Goal: Task Accomplishment & Management: Complete application form

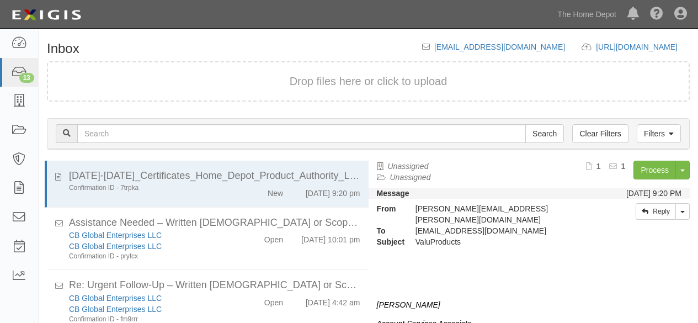
scroll to position [42, 0]
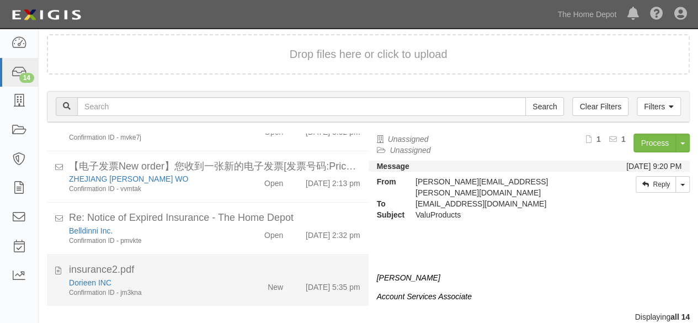
scroll to position [42, 0]
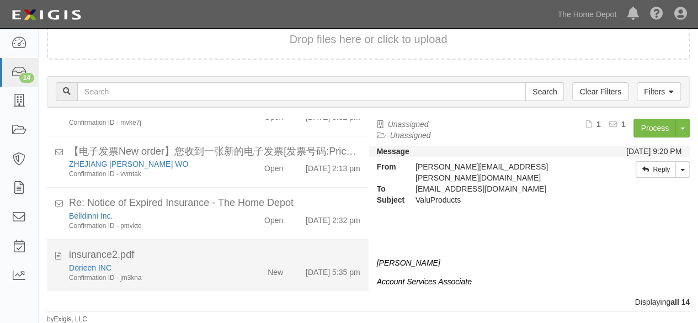
drag, startPoint x: 226, startPoint y: 264, endPoint x: 236, endPoint y: 259, distance: 11.1
click at [227, 264] on div "Dorieen INC Confirmation ID - jm3kna" at bounding box center [150, 272] width 179 height 20
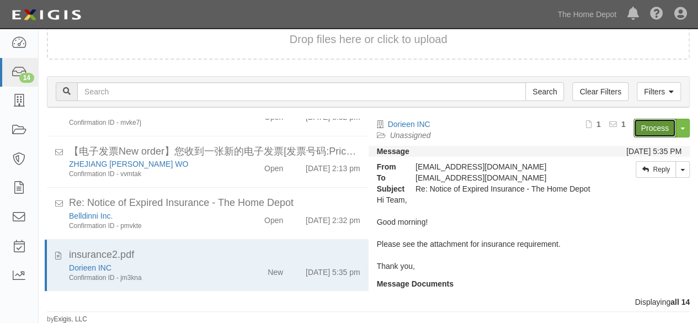
click at [641, 126] on link "Process" at bounding box center [654, 128] width 42 height 19
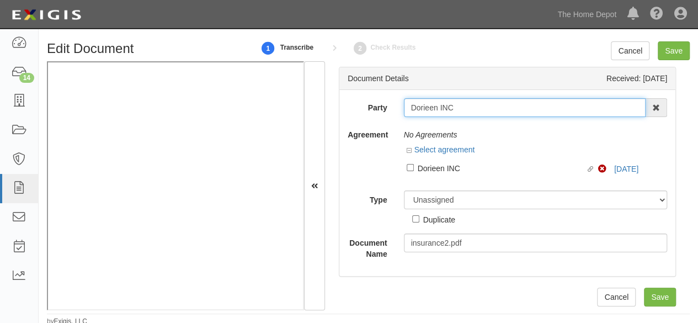
drag, startPoint x: 460, startPoint y: 110, endPoint x: 376, endPoint y: 105, distance: 84.0
click at [373, 105] on div "Party Dorieen INC 1000576868 Ontario Inc. 10 STRAWBERRY STREET 115282 CANADA LT…" at bounding box center [507, 107] width 336 height 19
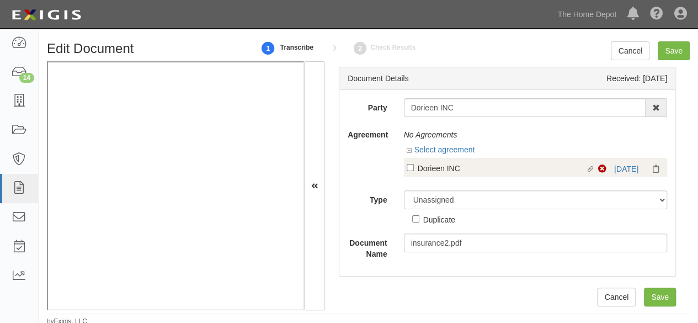
click at [445, 175] on label "Linked agreement Dorieen INC Linked agreement" at bounding box center [502, 169] width 192 height 15
click at [414, 171] on input "Linked agreement Dorieen INC Linked agreement" at bounding box center [409, 167] width 7 height 7
checkbox input "true"
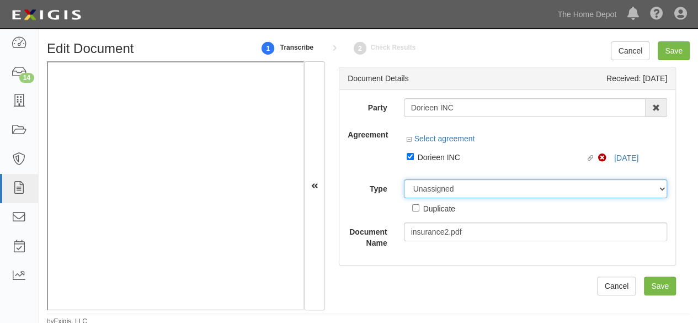
click at [432, 188] on select "Unassigned Binder Cancellation Notice Certificate Contract Endorsement Insuranc…" at bounding box center [536, 188] width 264 height 19
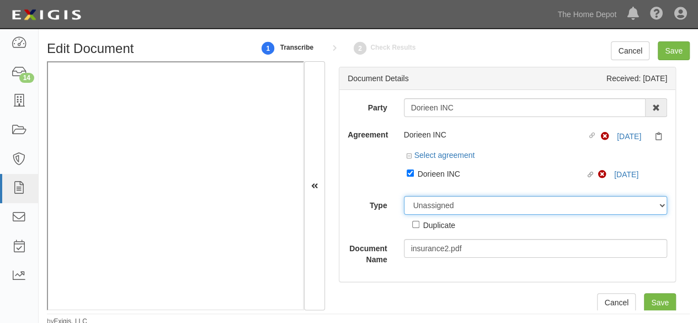
select select "CertificateDetail"
click at [404, 196] on select "Unassigned Binder Cancellation Notice Certificate Contract Endorsement Insuranc…" at bounding box center [536, 205] width 264 height 19
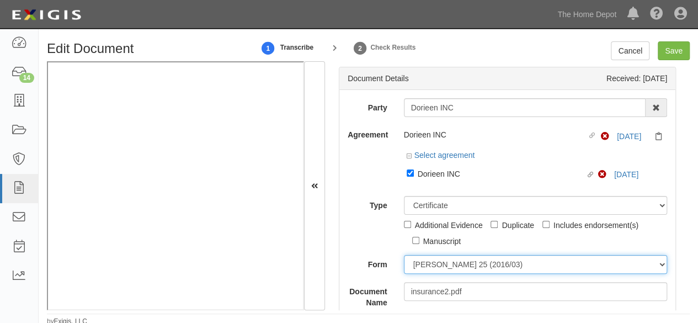
click at [441, 261] on select "ACORD 25 (2016/03) ACORD 101 ACORD 855 NY (2014/05) General" at bounding box center [536, 264] width 264 height 19
select select "GeneralFormDetail"
click at [404, 255] on select "ACORD 25 (2016/03) ACORD 101 ACORD 855 NY (2014/05) General" at bounding box center [536, 264] width 264 height 19
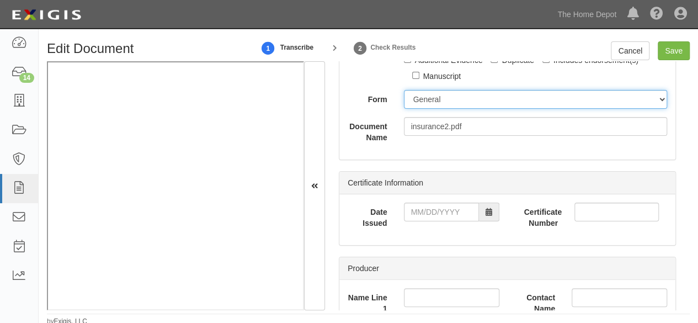
scroll to position [165, 0]
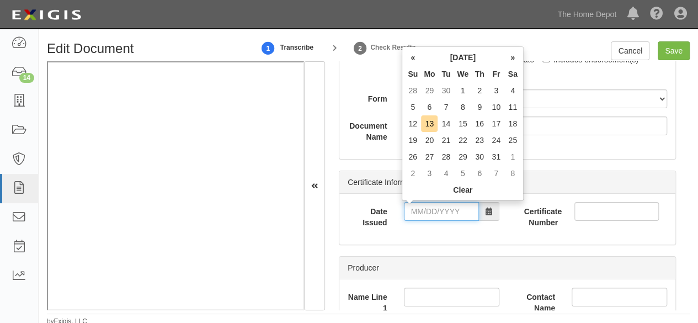
click at [426, 212] on input "Date Issued" at bounding box center [441, 211] width 75 height 19
click at [511, 106] on td "11" at bounding box center [512, 107] width 17 height 17
type input "10/11/2025"
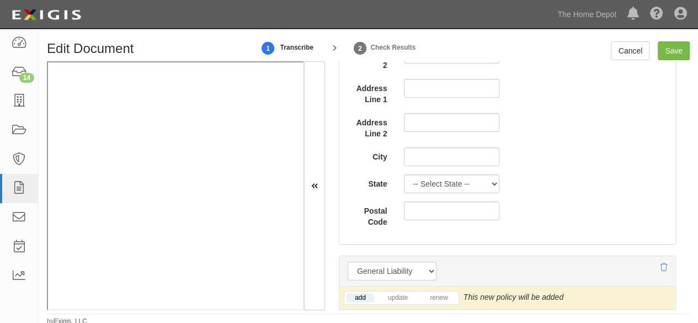
scroll to position [938, 0]
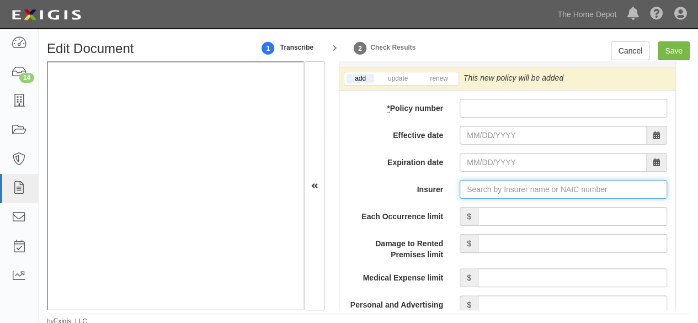
click at [464, 185] on input "Insurer" at bounding box center [562, 189] width 207 height 19
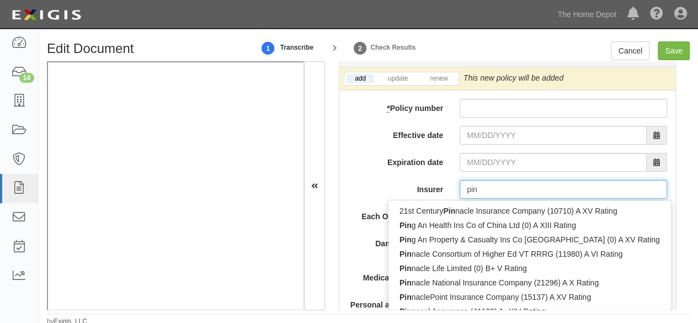
type input "ping"
type input "ping An Health Ins Co of China Ltd (0) A XIII Rating"
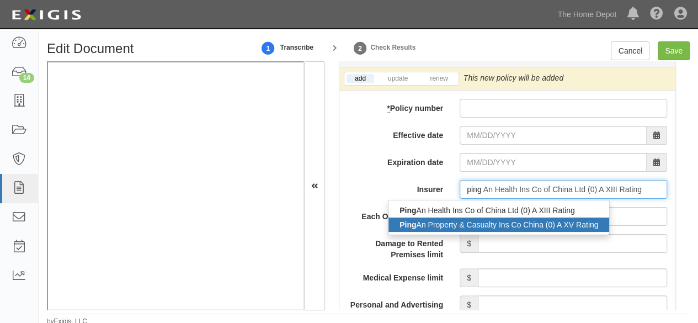
click at [427, 221] on div "Ping An Property & Casualty Ins Co China (0) A XV Rating" at bounding box center [498, 224] width 221 height 14
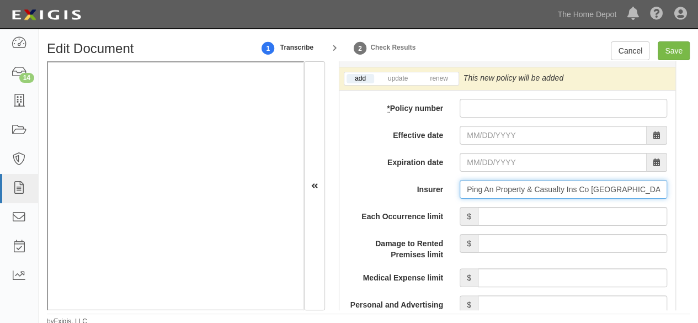
type input "Ping An Property & Casualty Ins Co China (0) A XV Rating"
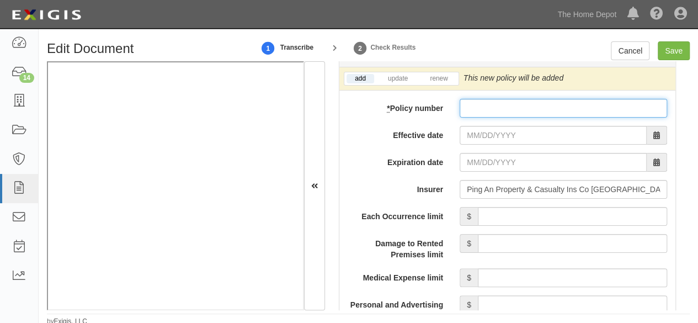
click at [482, 103] on input "* Policy number" at bounding box center [562, 108] width 207 height 19
paste input "10579006800115269974"
type input "10579006800115269974"
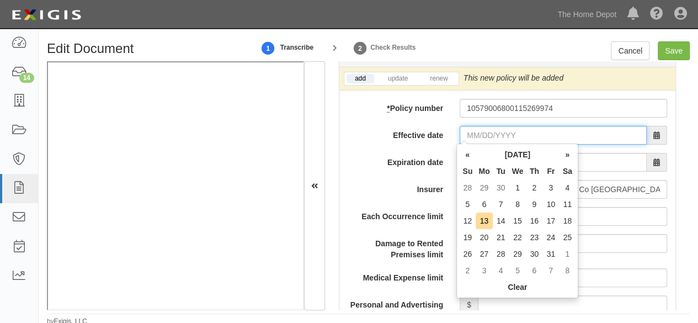
click at [479, 126] on input "Effective date" at bounding box center [552, 135] width 187 height 19
drag, startPoint x: 469, startPoint y: 221, endPoint x: 455, endPoint y: 203, distance: 22.4
click at [469, 220] on td "12" at bounding box center [467, 220] width 17 height 17
type input "10/12/2025"
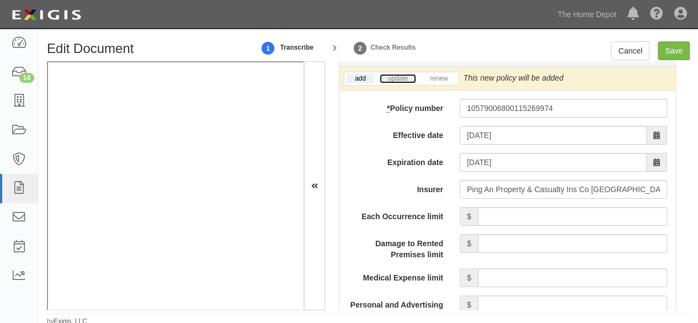
click at [396, 77] on link "update" at bounding box center [397, 78] width 36 height 9
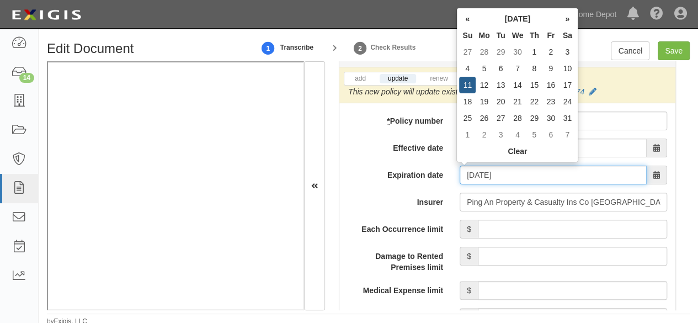
click at [475, 172] on input "10/12/2026" at bounding box center [552, 174] width 187 height 19
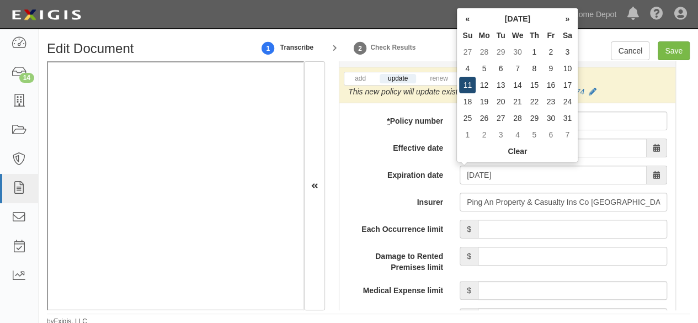
click at [467, 87] on td "11" at bounding box center [467, 85] width 17 height 17
type input "10/11/2026"
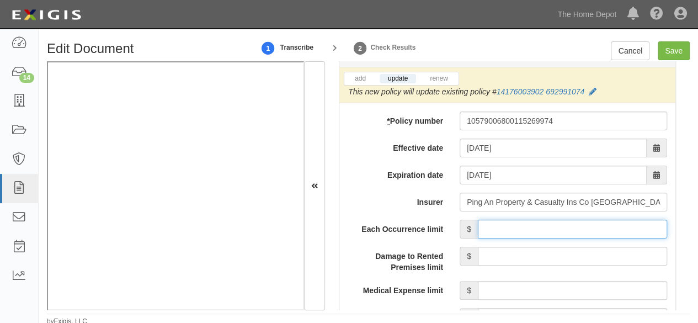
drag, startPoint x: 488, startPoint y: 224, endPoint x: 489, endPoint y: 212, distance: 11.6
click at [488, 222] on input "Each Occurrence limit" at bounding box center [572, 229] width 189 height 19
type input "8,000,000"
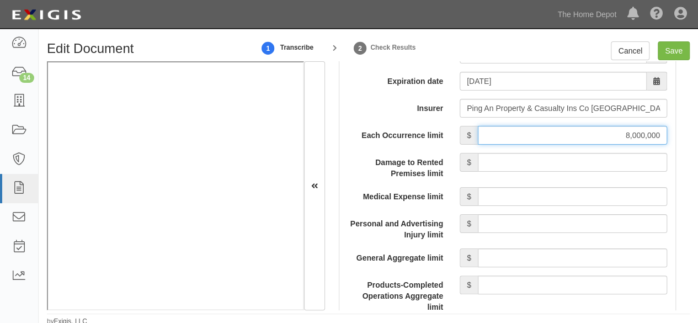
scroll to position [1048, 0]
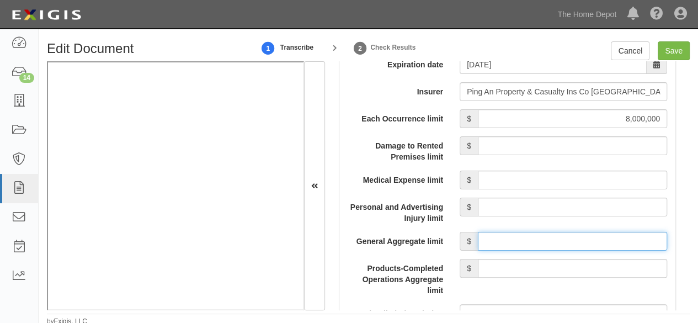
drag, startPoint x: 523, startPoint y: 238, endPoint x: 526, endPoint y: 228, distance: 9.8
click at [523, 238] on input "General Aggregate limit" at bounding box center [572, 241] width 189 height 19
type input "8,000,000"
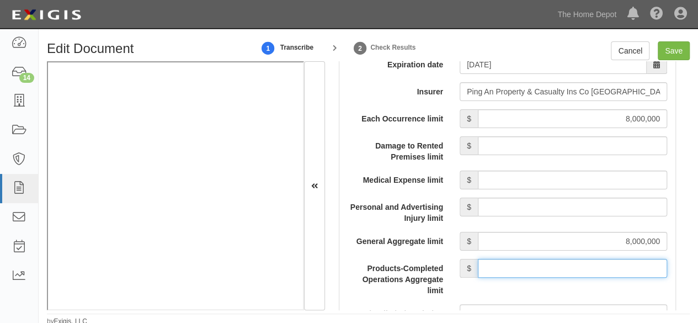
click at [559, 260] on input "Products-Completed Operations Aggregate limit" at bounding box center [572, 268] width 189 height 19
type input "8,000,000"
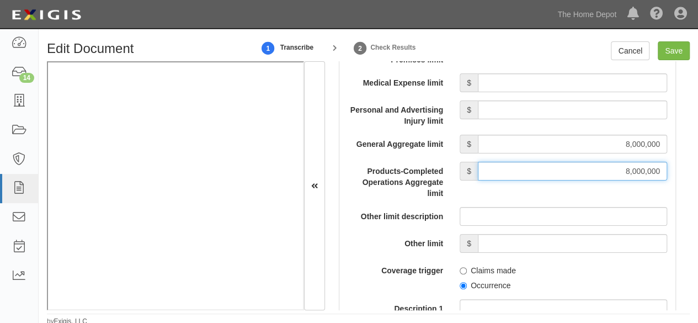
scroll to position [1158, 0]
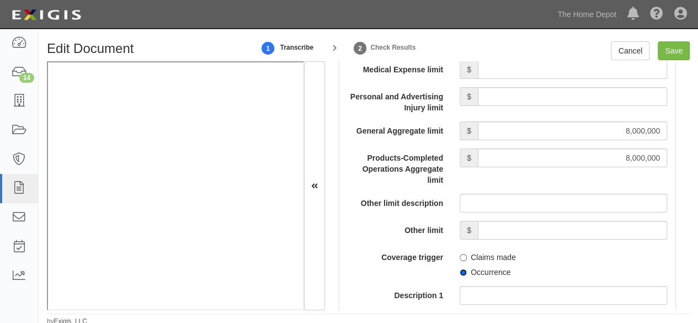
click at [459, 270] on input "Occurrence" at bounding box center [462, 272] width 7 height 7
radio input "true"
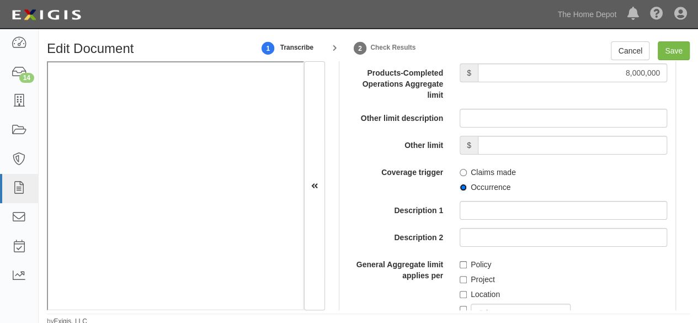
scroll to position [1269, 0]
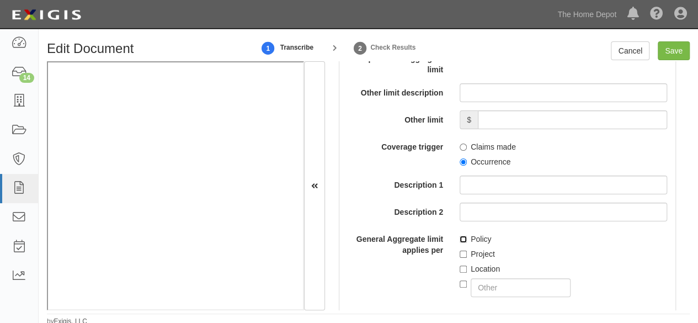
click at [460, 239] on input "Policy" at bounding box center [462, 239] width 7 height 7
checkbox input "true"
click at [677, 55] on input "Save" at bounding box center [673, 50] width 32 height 19
type input "8000000"
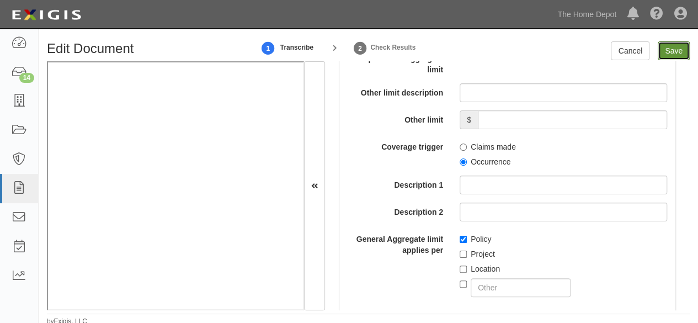
type input "8000000"
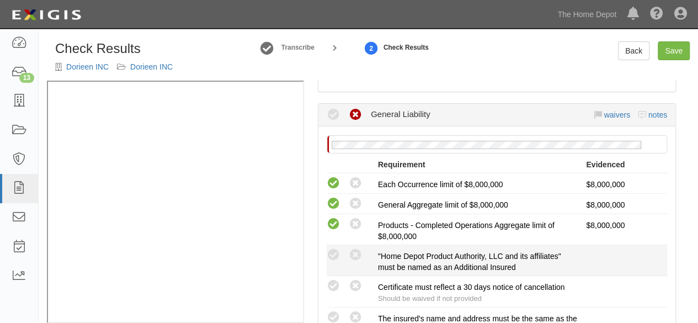
scroll to position [221, 0]
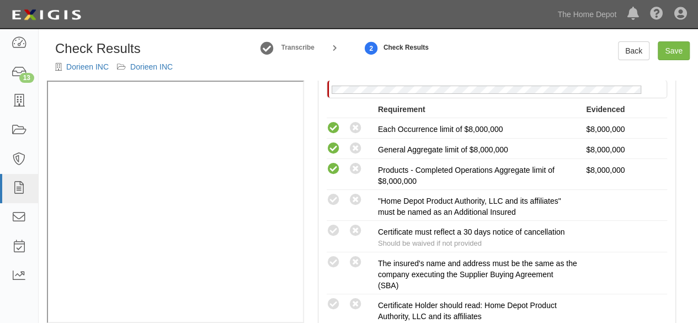
drag, startPoint x: 330, startPoint y: 259, endPoint x: 310, endPoint y: 258, distance: 19.9
click at [330, 259] on icon at bounding box center [334, 262] width 14 height 14
radio input "true"
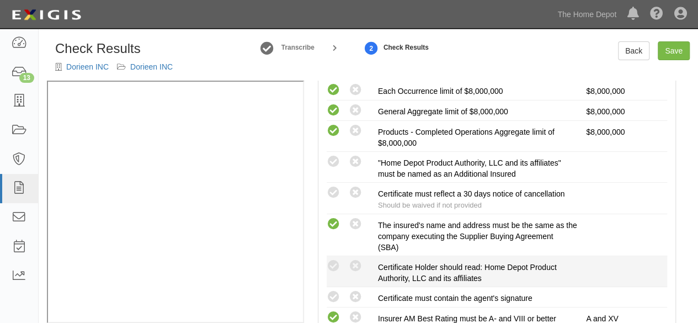
scroll to position [276, 0]
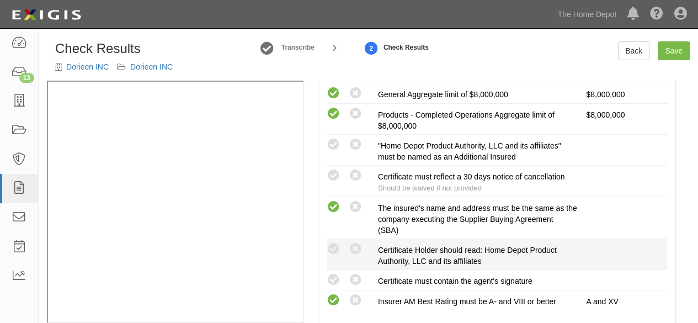
drag, startPoint x: 334, startPoint y: 280, endPoint x: 334, endPoint y: 263, distance: 16.5
click at [334, 278] on icon at bounding box center [334, 280] width 14 height 14
radio input "true"
click at [335, 247] on icon at bounding box center [334, 249] width 14 height 14
radio input "true"
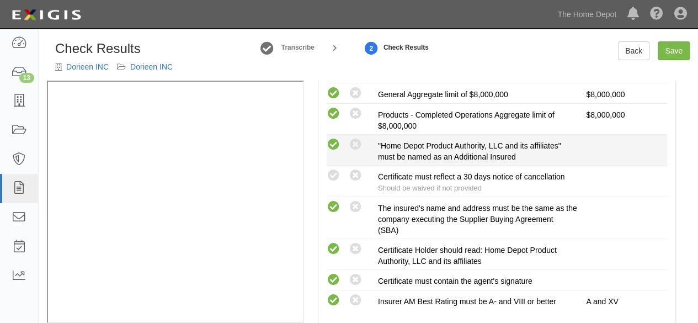
click at [335, 148] on icon at bounding box center [334, 145] width 14 height 14
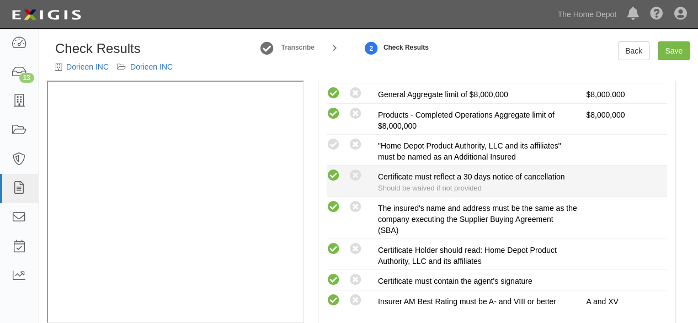
radio input "true"
click at [333, 178] on icon at bounding box center [334, 176] width 14 height 14
radio input "true"
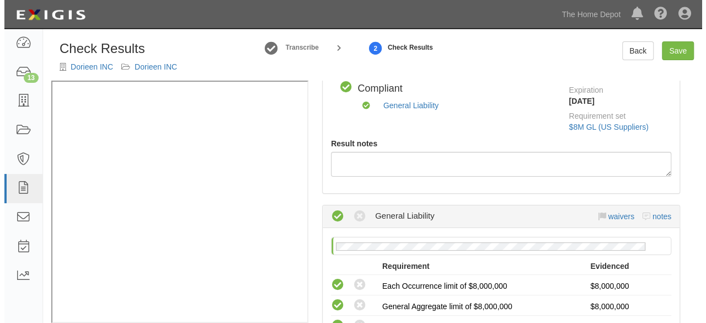
scroll to position [0, 0]
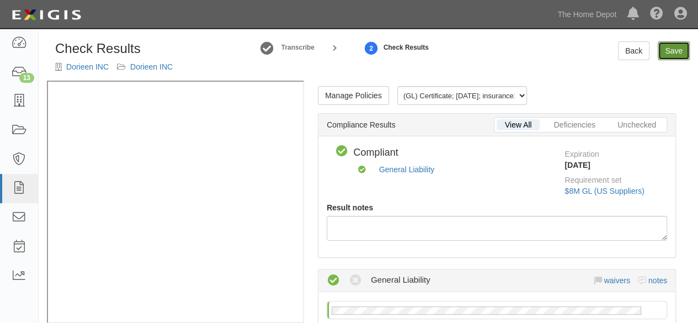
click at [674, 56] on link "Save" at bounding box center [673, 50] width 32 height 19
radio input "true"
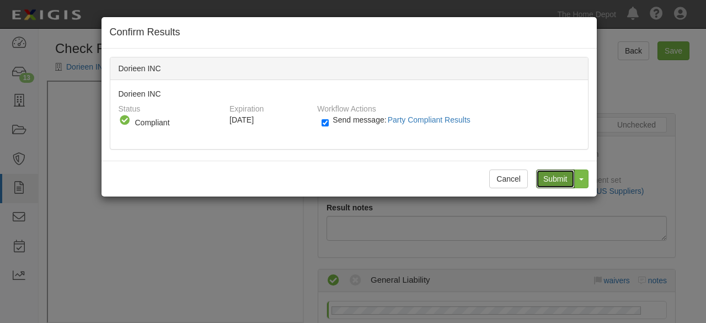
drag, startPoint x: 550, startPoint y: 177, endPoint x: 411, endPoint y: 101, distance: 158.7
click at [547, 172] on input "Submit" at bounding box center [555, 178] width 39 height 19
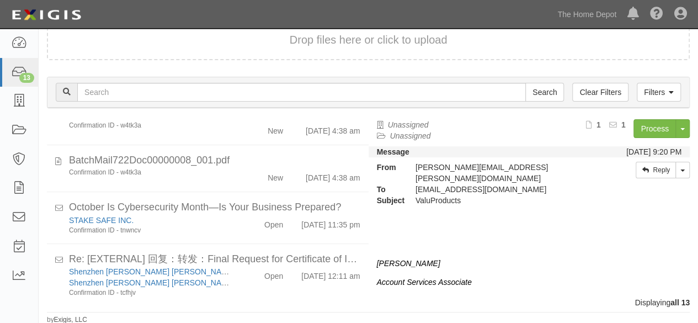
scroll to position [441, 0]
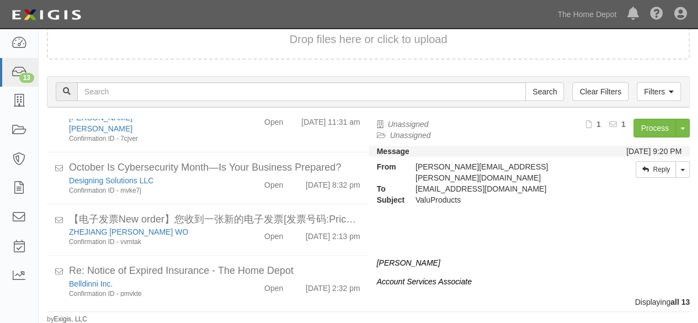
scroll to position [541, 0]
